Goal: Check status

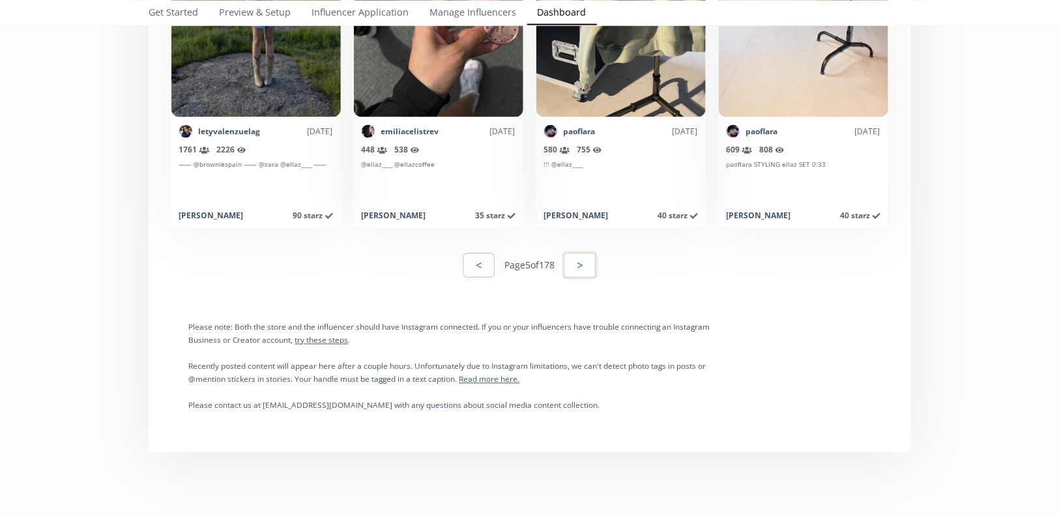
click at [573, 265] on button ">" at bounding box center [579, 266] width 35 height 28
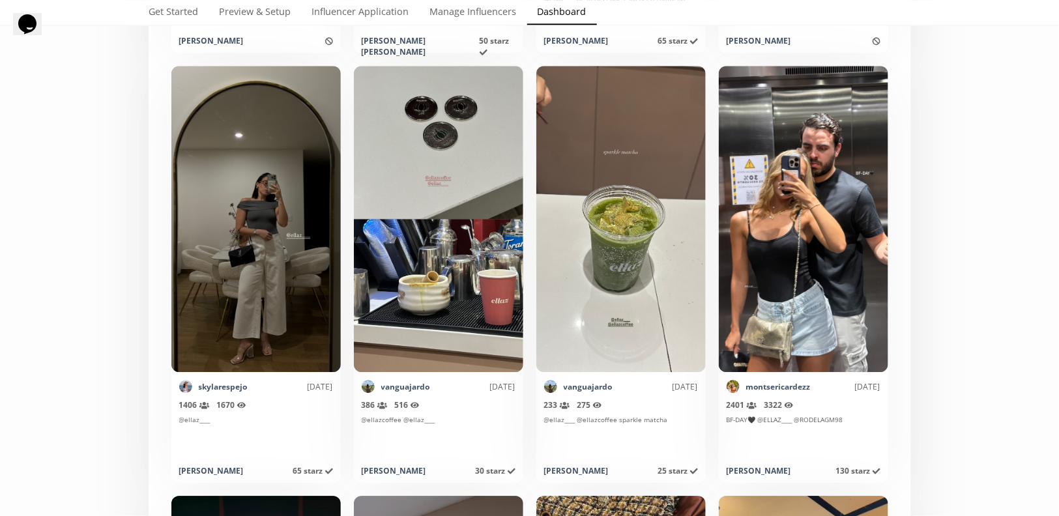
scroll to position [5321, 0]
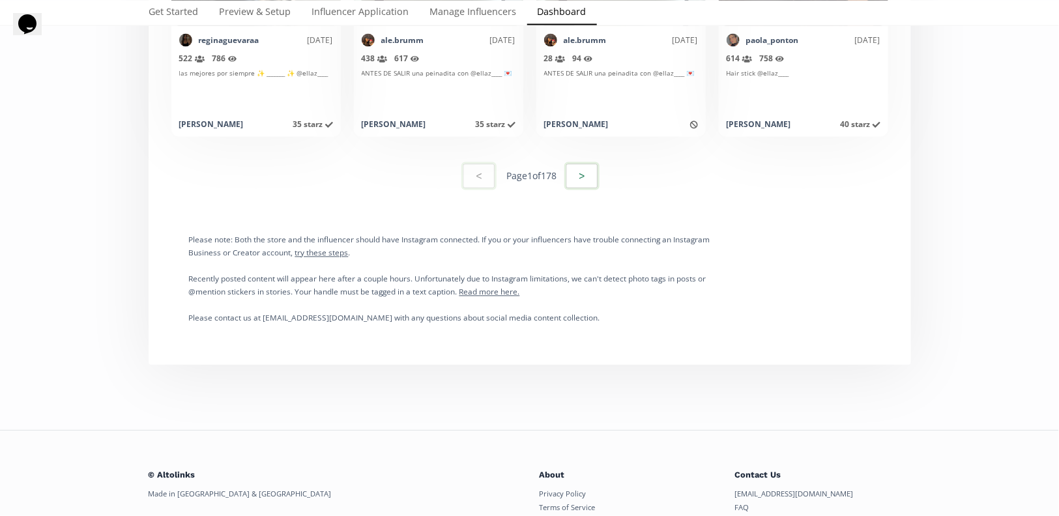
click at [570, 179] on button ">" at bounding box center [581, 176] width 35 height 28
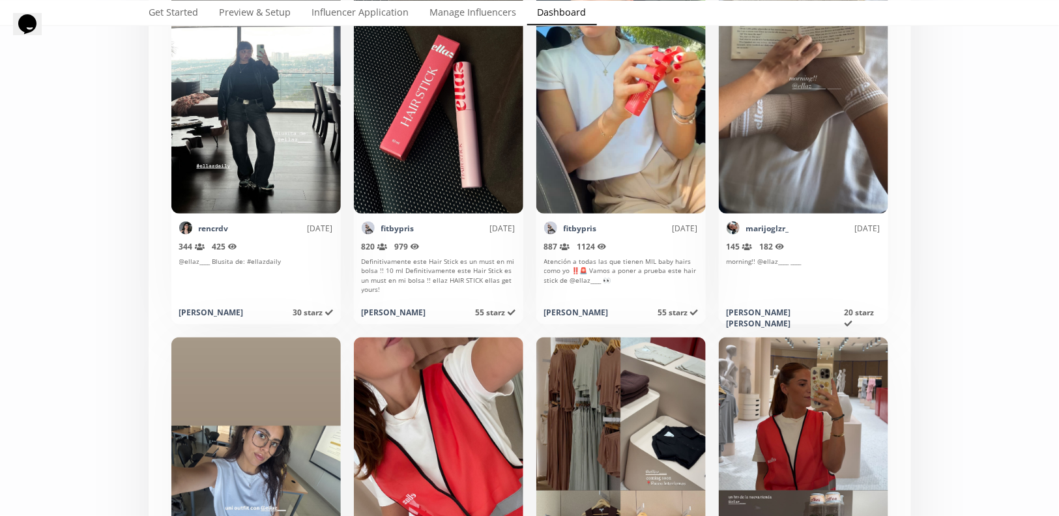
scroll to position [0, 0]
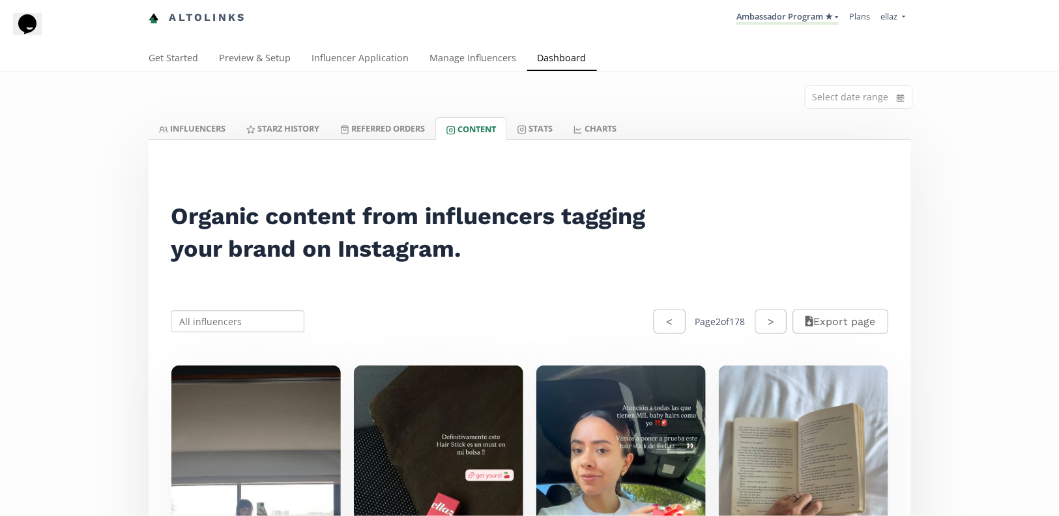
click at [759, 325] on button ">" at bounding box center [770, 322] width 31 height 24
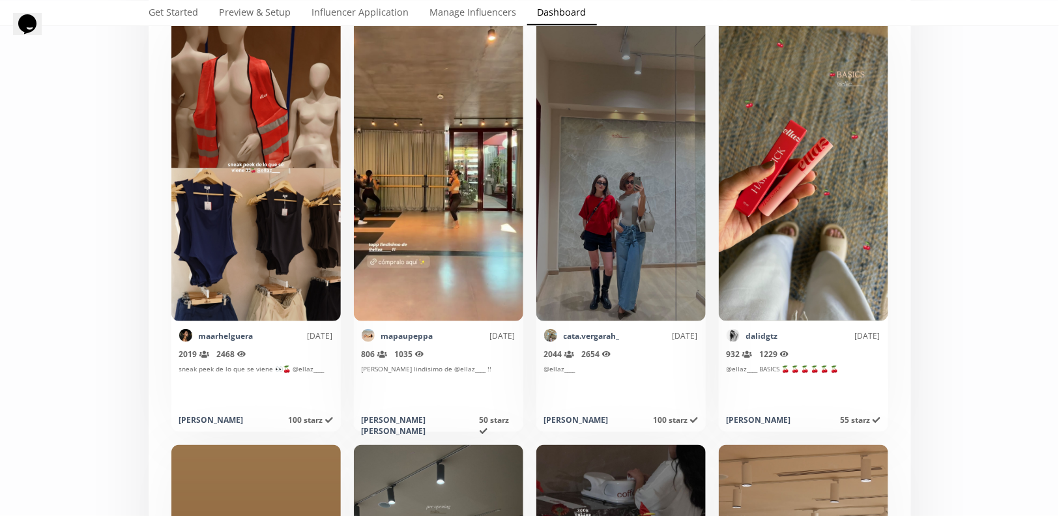
scroll to position [212, 0]
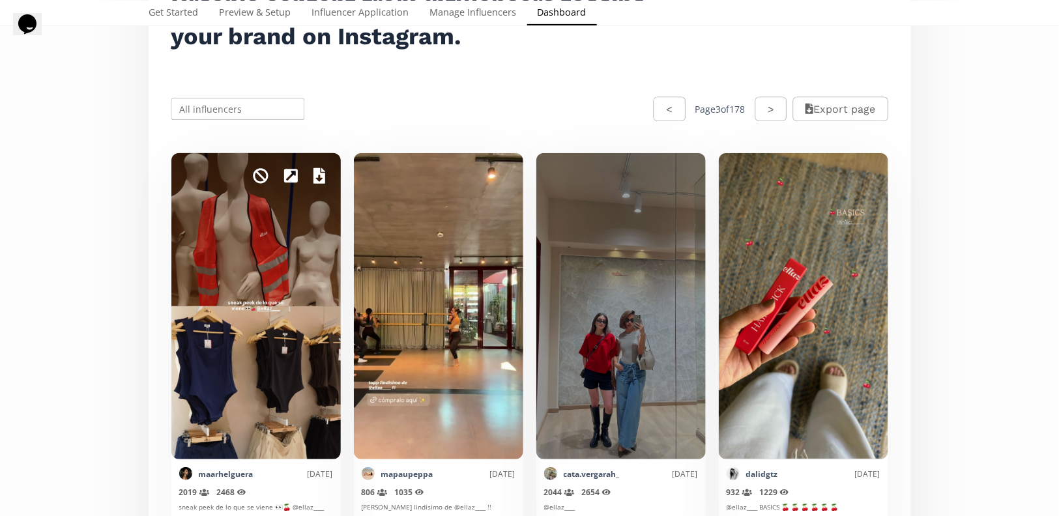
click at [317, 178] on icon at bounding box center [319, 176] width 12 height 16
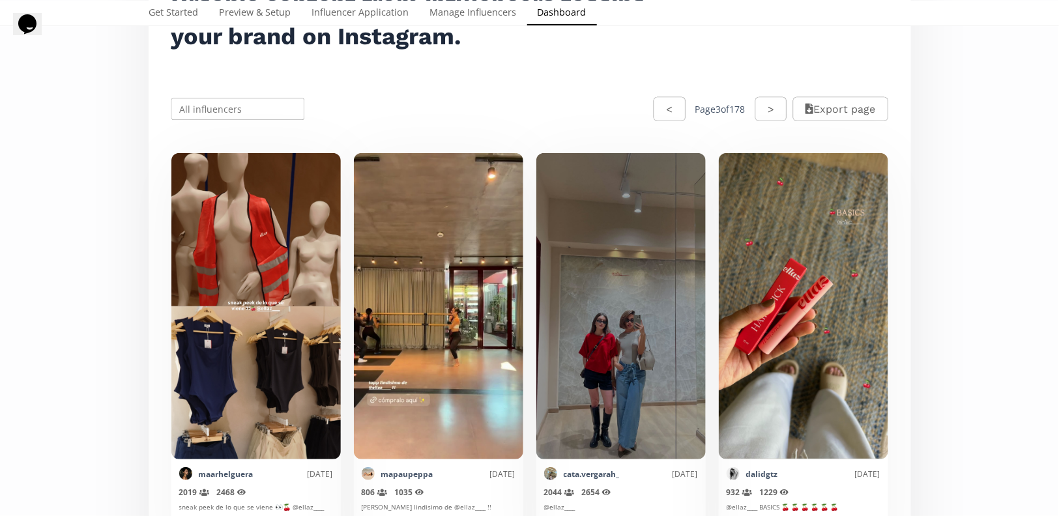
drag, startPoint x: 942, startPoint y: 376, endPoint x: 913, endPoint y: 367, distance: 30.7
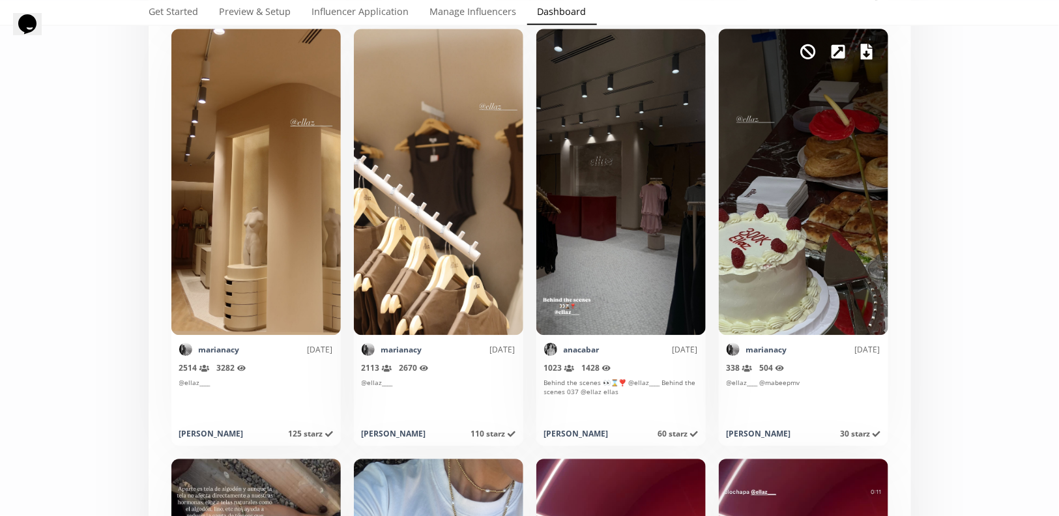
scroll to position [1162, 0]
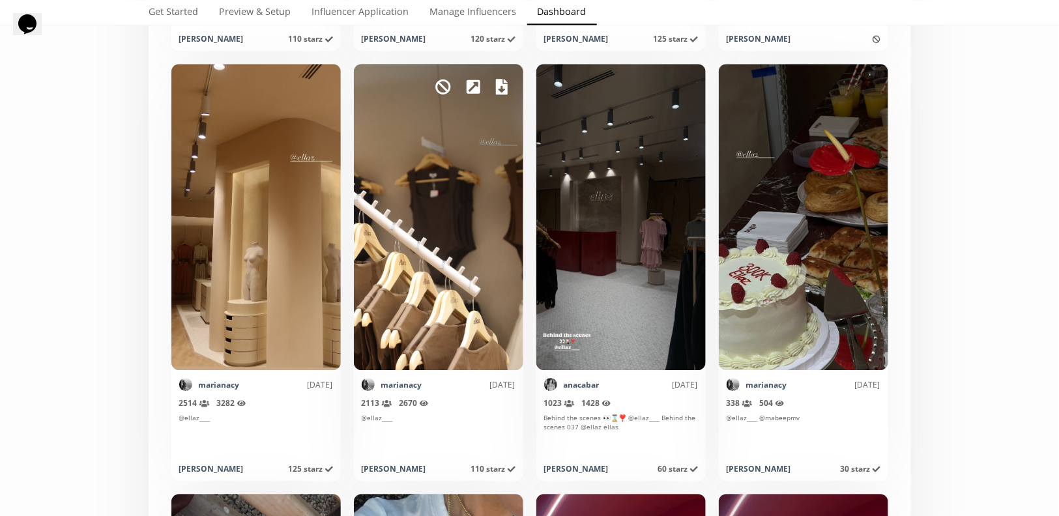
click at [510, 90] on div "Mark as invalid so that no points awarded." at bounding box center [438, 217] width 169 height 306
click at [508, 87] on div "Mark as invalid so that no points awarded." at bounding box center [438, 217] width 169 height 306
click at [503, 84] on icon at bounding box center [502, 87] width 12 height 16
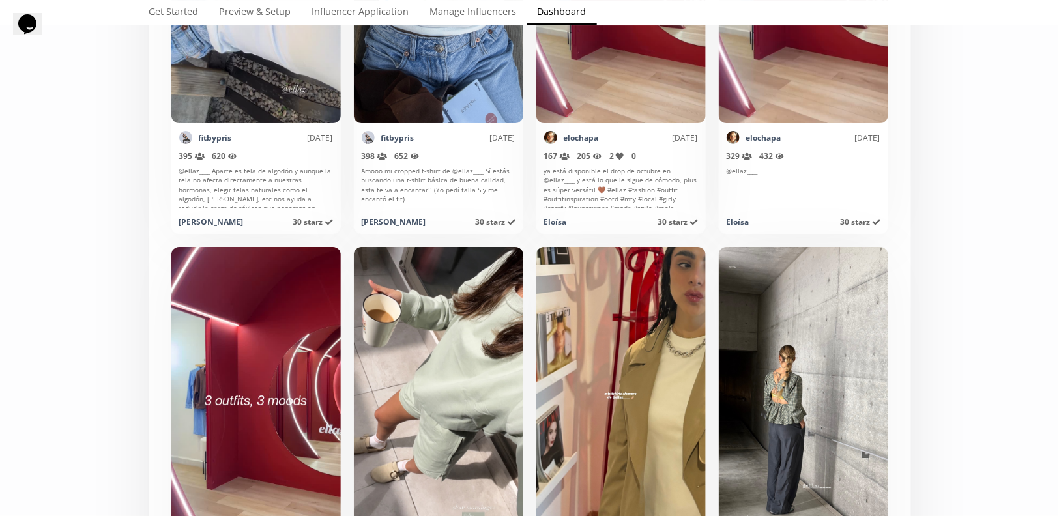
scroll to position [4, 0]
